Goal: Transaction & Acquisition: Purchase product/service

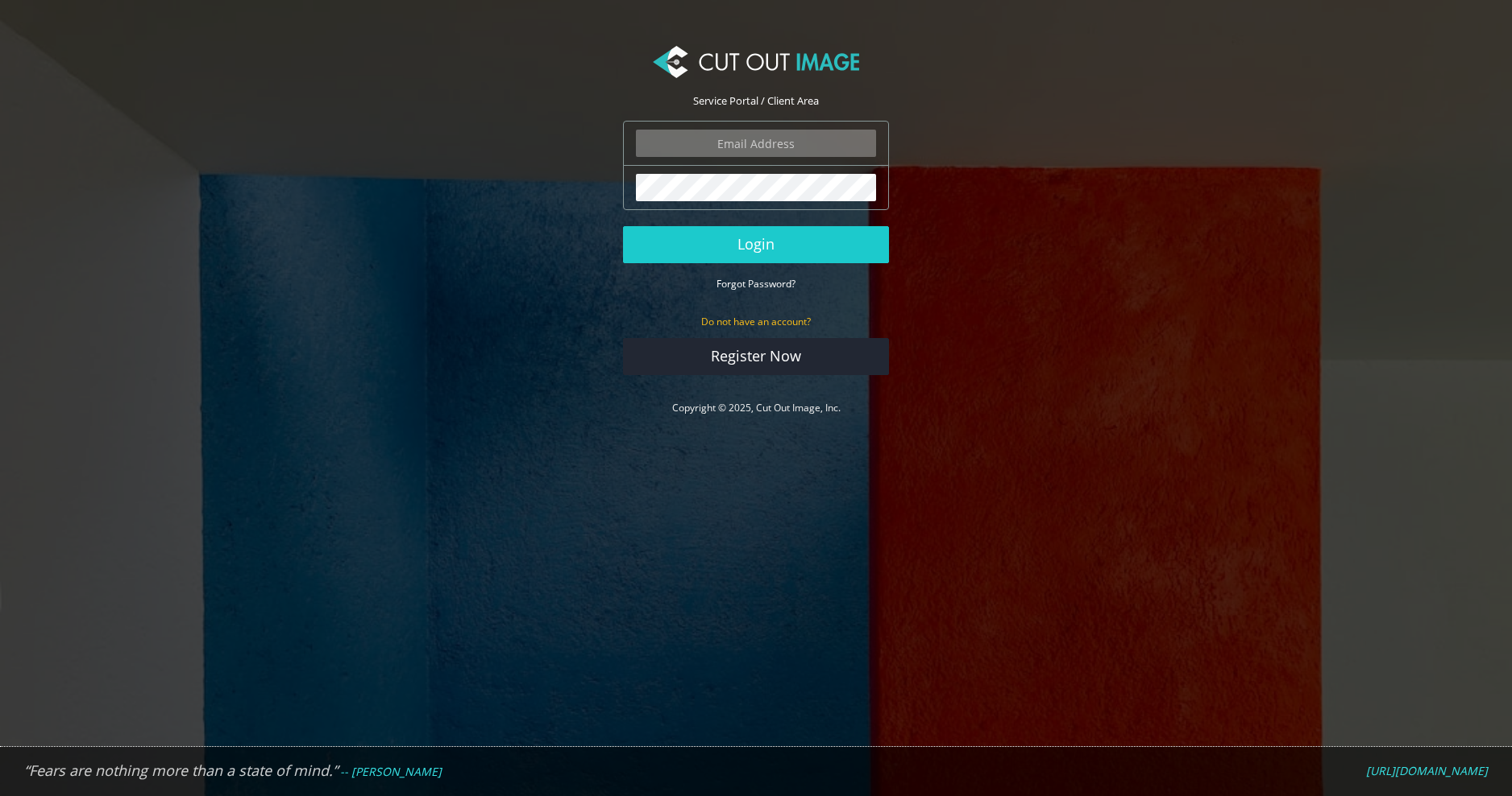
click at [767, 141] on input "email" at bounding box center [756, 143] width 240 height 28
type input "russ@rokwood.com"
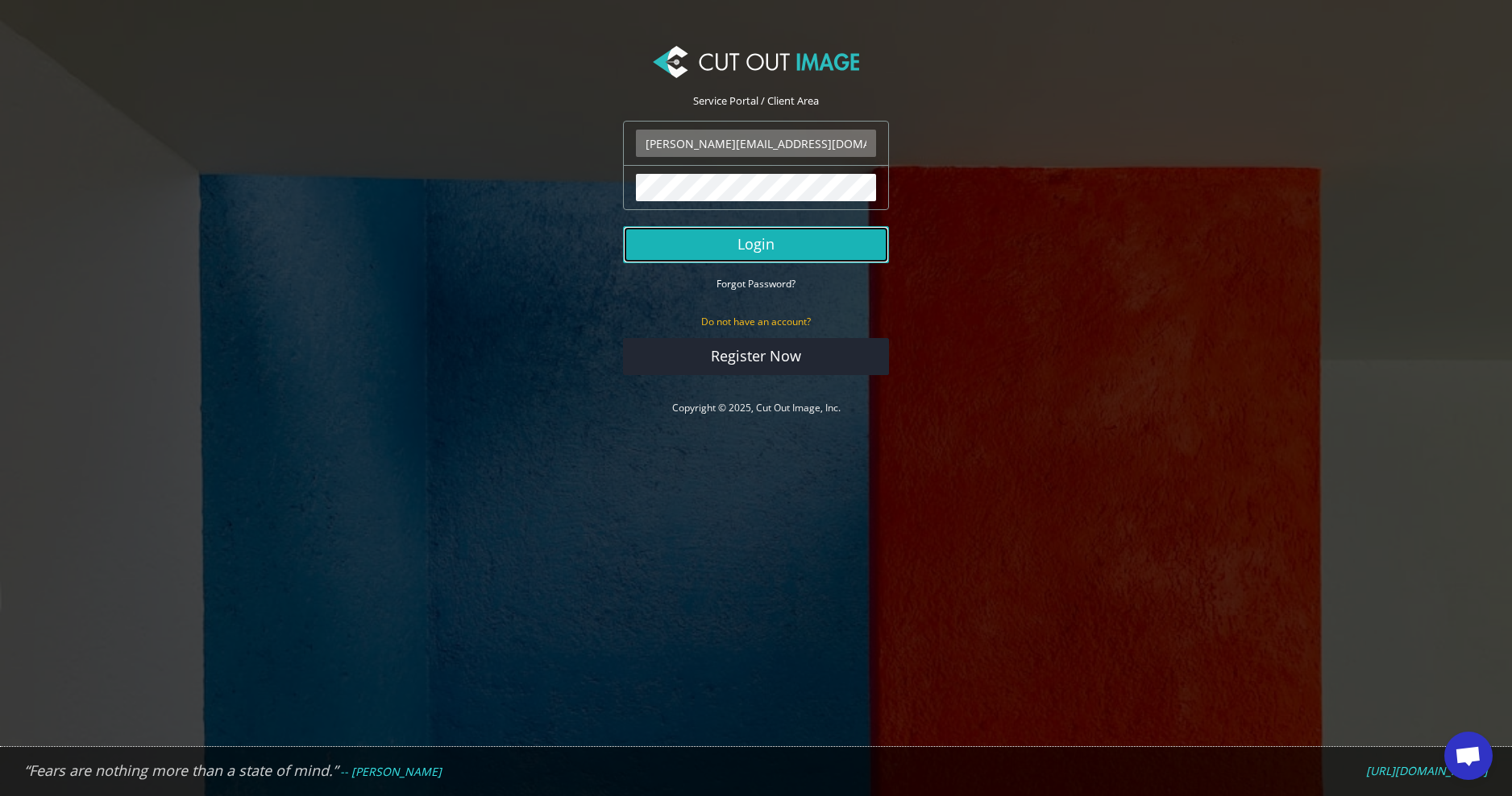
click at [759, 245] on button "Login" at bounding box center [756, 244] width 265 height 37
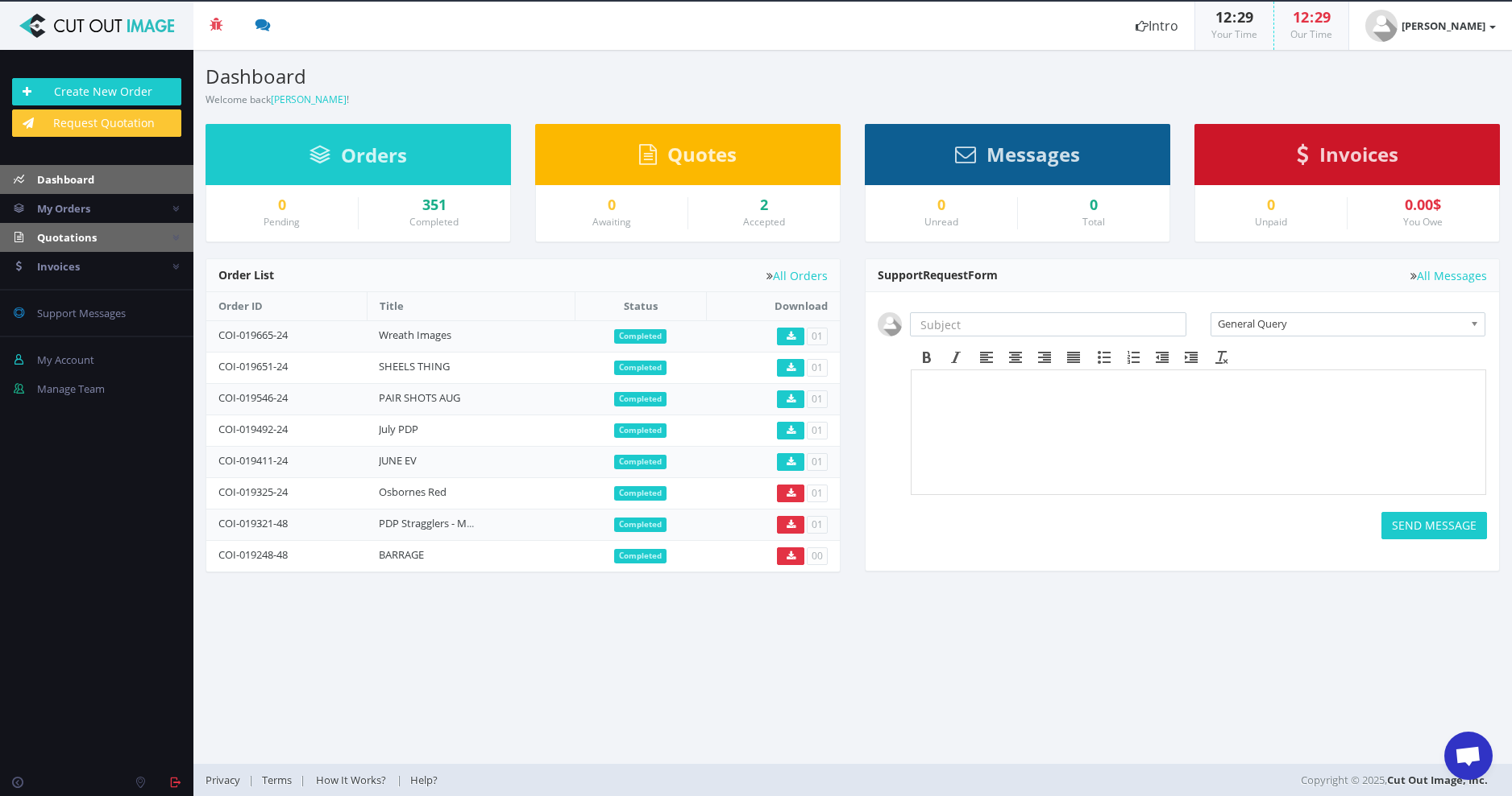
click at [73, 237] on span "Quotations" at bounding box center [67, 237] width 60 height 14
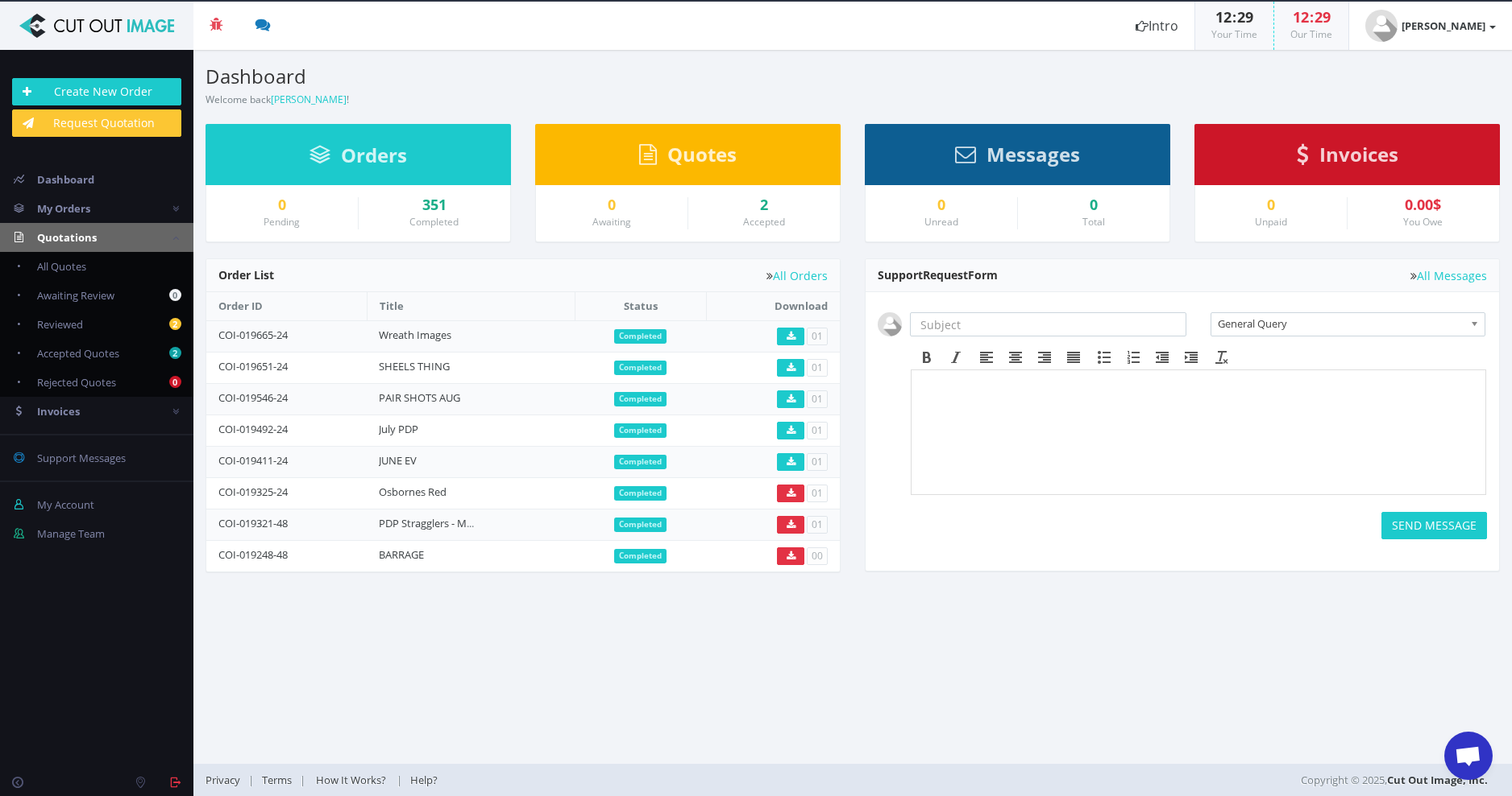
click at [63, 239] on span "Quotations" at bounding box center [67, 237] width 60 height 14
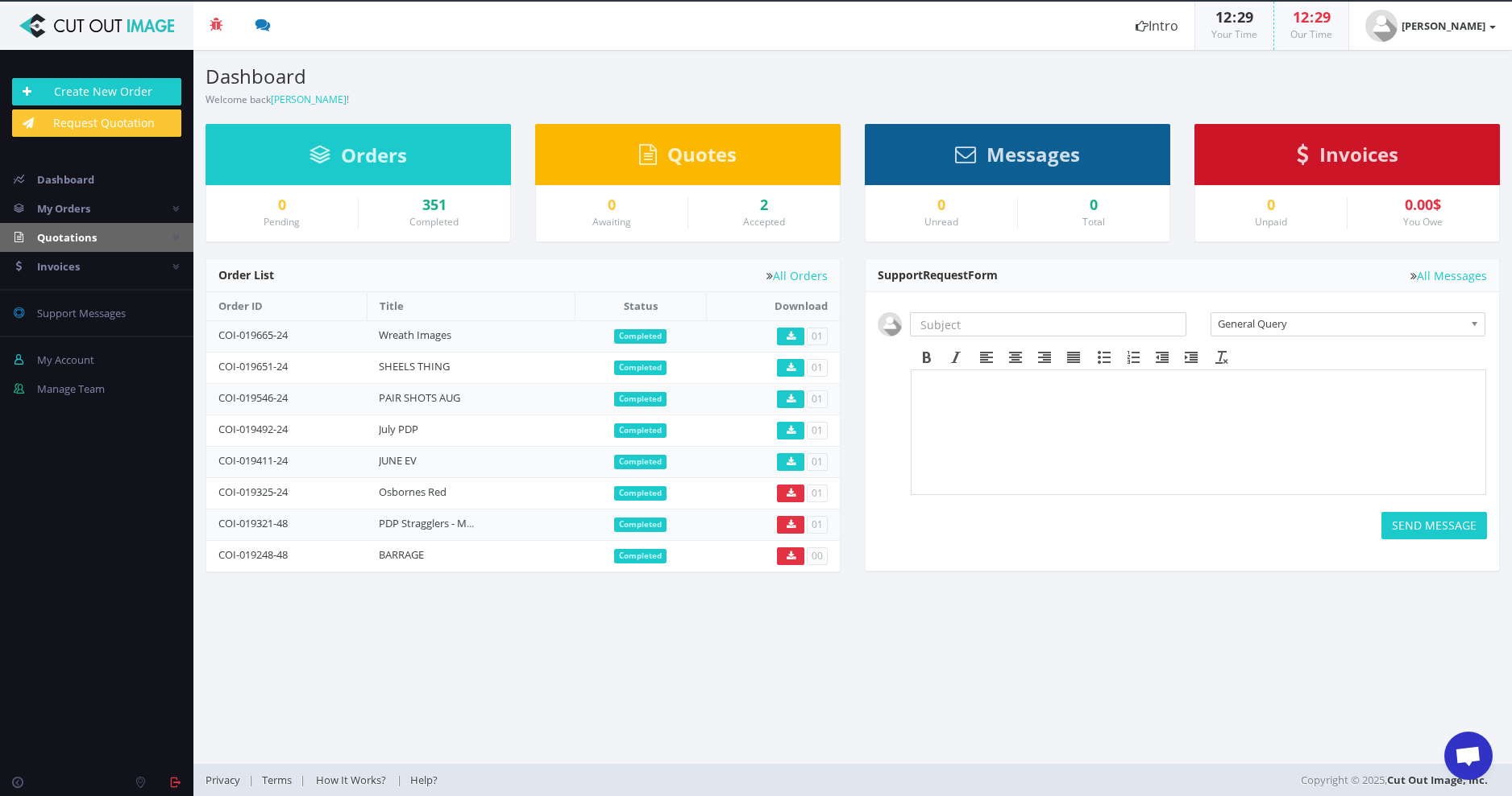
click at [63, 239] on span "Quotations" at bounding box center [67, 237] width 60 height 14
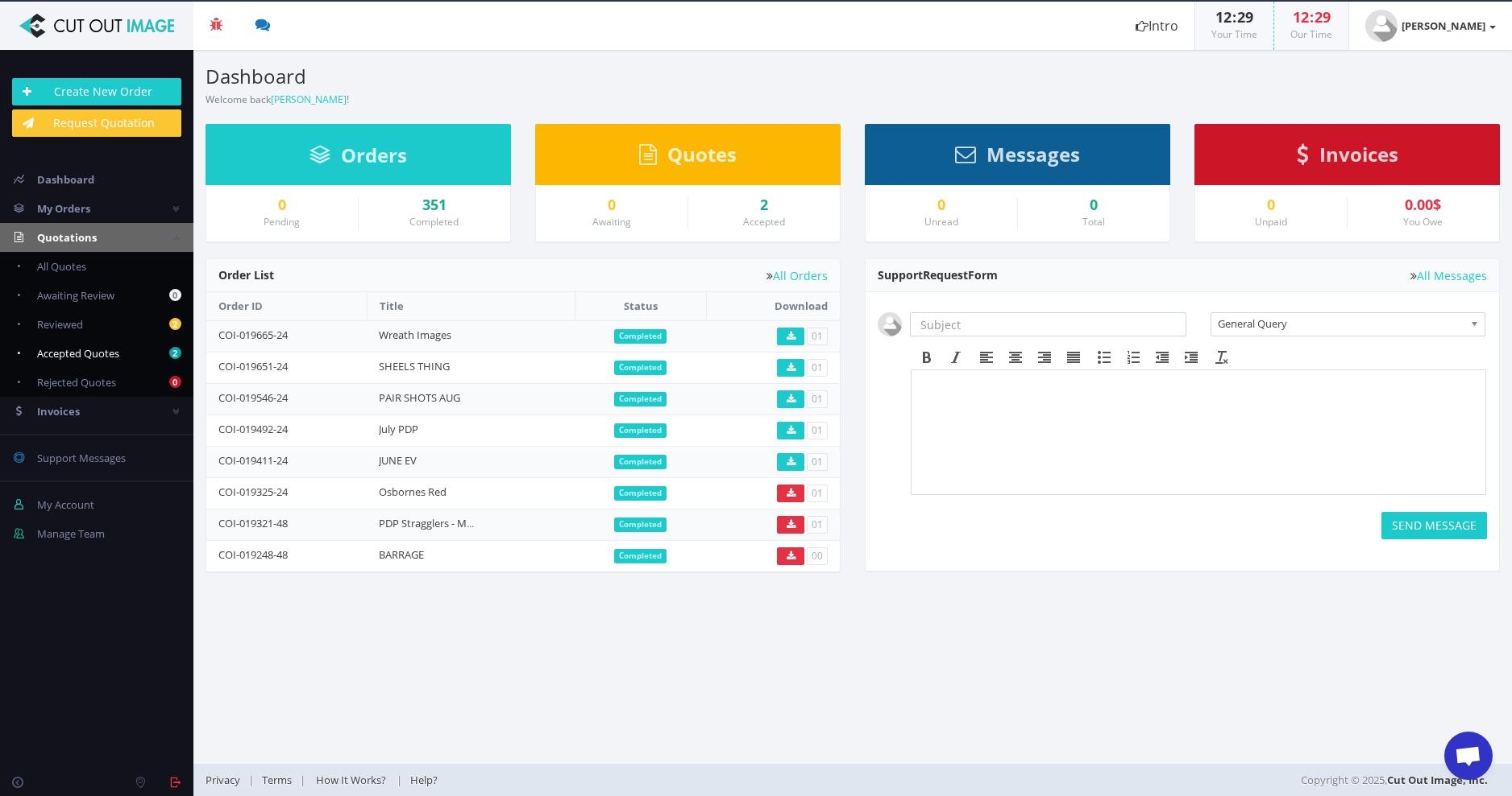
click at [71, 346] on span "Accepted Quotes" at bounding box center [78, 353] width 82 height 14
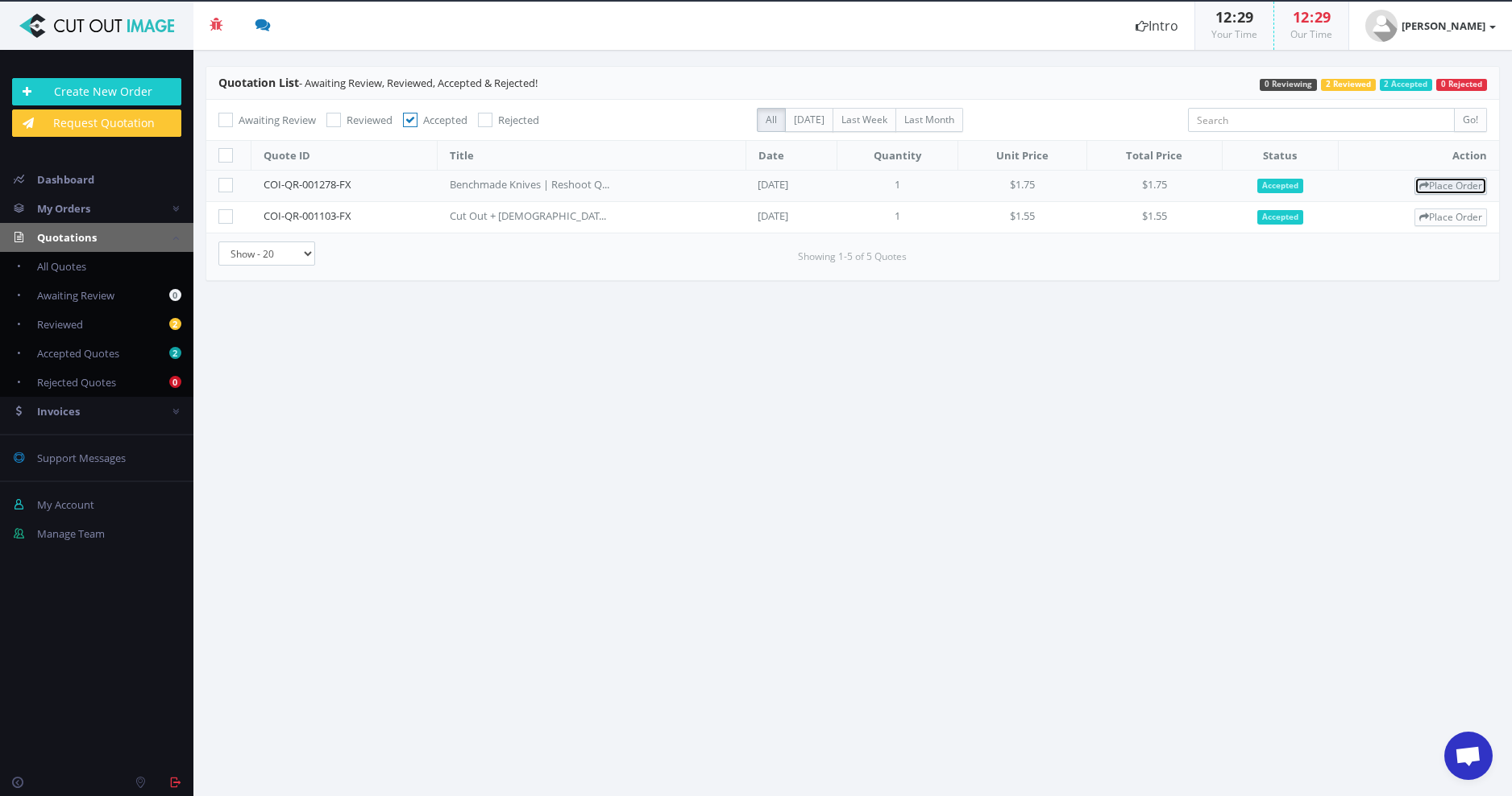
click at [1455, 182] on link "Place Order" at bounding box center [1450, 185] width 72 height 18
